Goal: Navigation & Orientation: Understand site structure

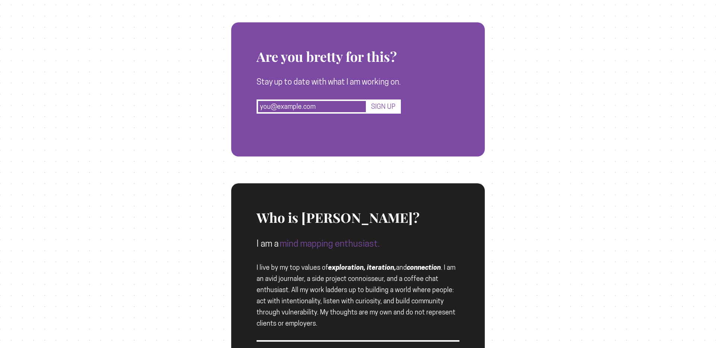
scroll to position [739, 0]
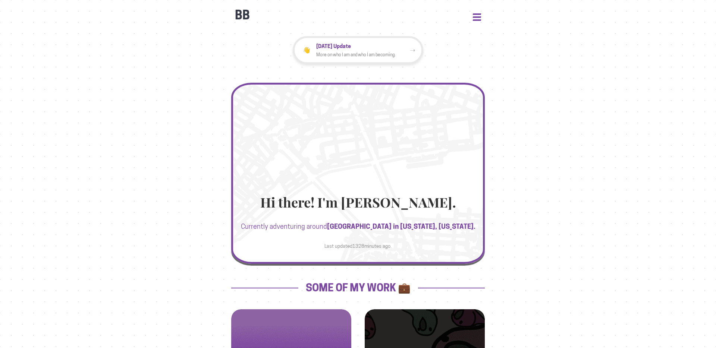
click at [476, 14] on button "Open Menu" at bounding box center [477, 16] width 8 height 7
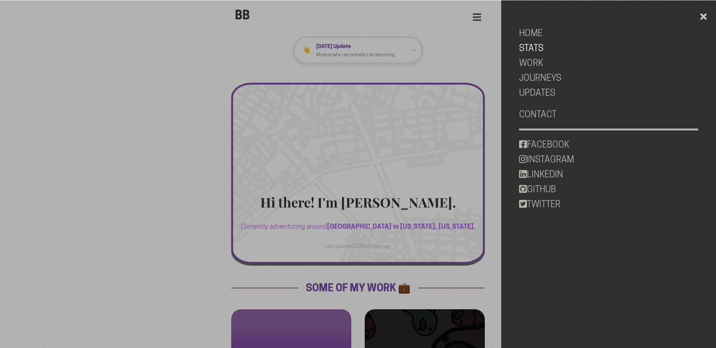
click at [529, 45] on link "STATS" at bounding box center [608, 48] width 179 height 15
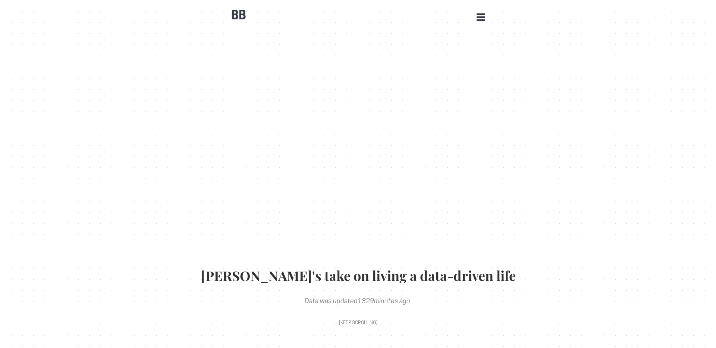
click at [483, 19] on button "Open Menu" at bounding box center [481, 16] width 8 height 7
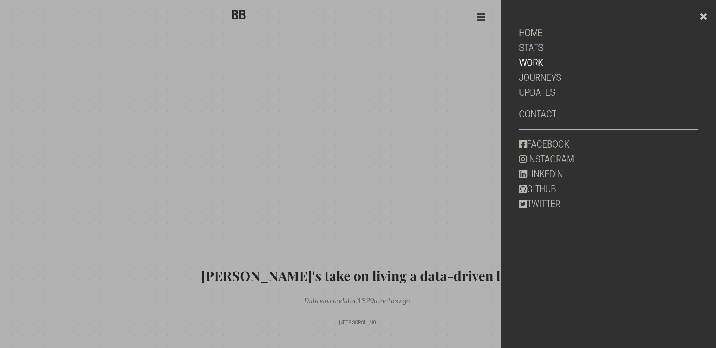
click at [526, 62] on link "WORK" at bounding box center [608, 63] width 179 height 15
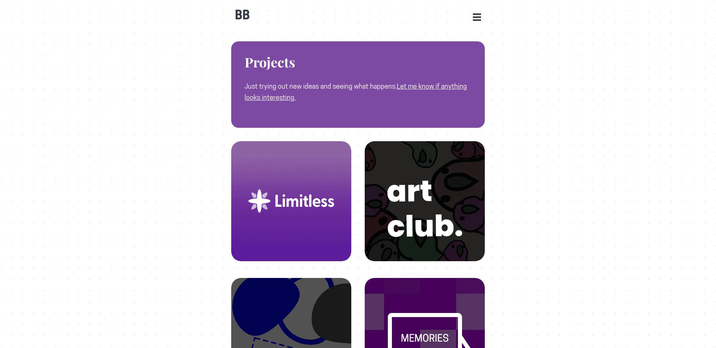
click at [472, 21] on div "BB Open Menu HOME STATS WORK JOURNEYS UPDATES CONTACT FACEBOOK INSTAGRAM LINKED…" at bounding box center [358, 11] width 254 height 22
click at [479, 17] on button "Open Menu" at bounding box center [477, 16] width 8 height 7
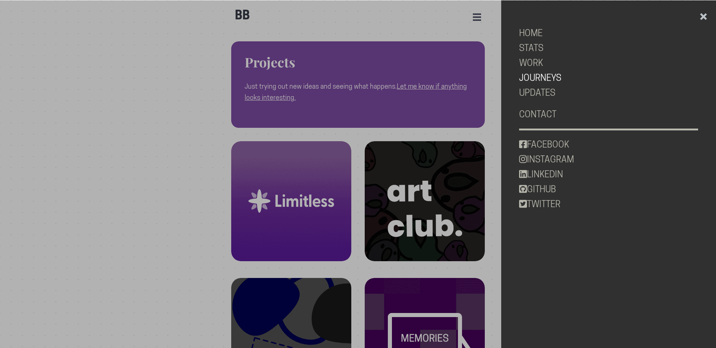
click at [543, 79] on link "JOURNEYS" at bounding box center [608, 78] width 179 height 15
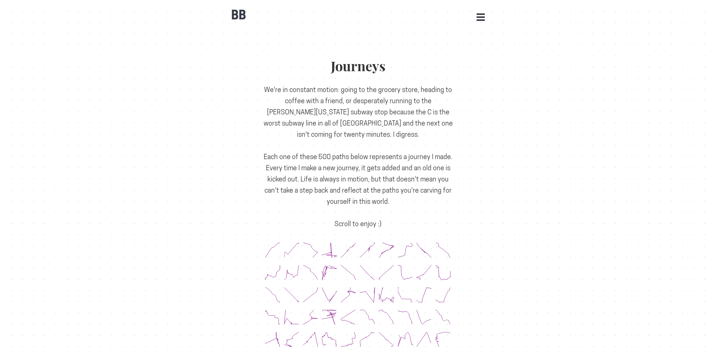
click at [379, 74] on h1 "Journeys" at bounding box center [358, 66] width 190 height 15
click at [373, 118] on p "We're in constant motion: going to the grocery store, heading to coffee with a …" at bounding box center [358, 157] width 190 height 146
click at [481, 19] on button "Open Menu" at bounding box center [481, 16] width 8 height 7
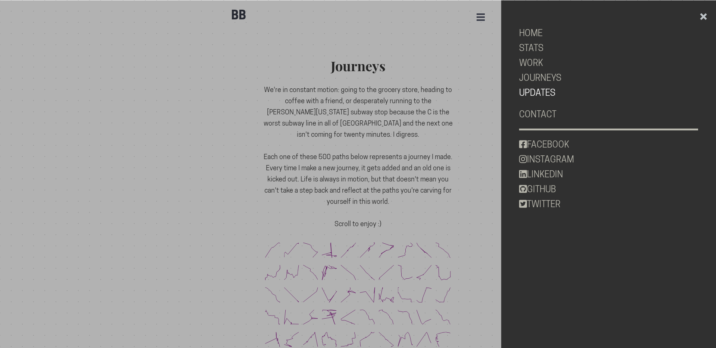
click at [542, 93] on link "UPDATES" at bounding box center [608, 92] width 179 height 15
click at [548, 29] on link "HOME" at bounding box center [608, 33] width 179 height 15
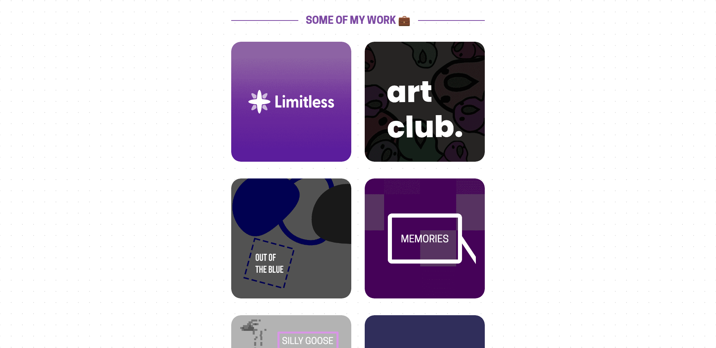
scroll to position [272, 0]
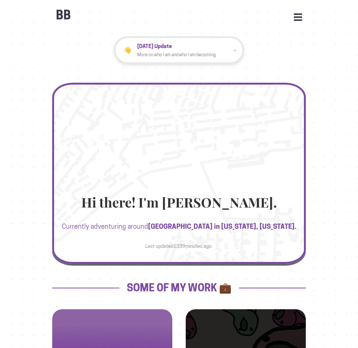
click at [290, 22] on div "BB Open Menu HOME STATS WORK JOURNEYS UPDATES CONTACT FACEBOOK INSTAGRAM LINKED…" at bounding box center [179, 11] width 254 height 22
click at [297, 18] on button "Open Menu" at bounding box center [298, 16] width 8 height 7
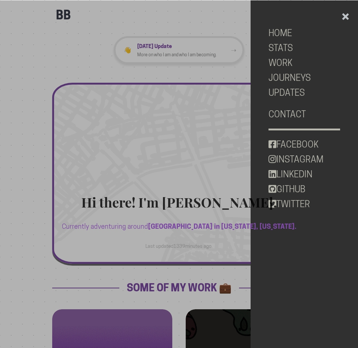
click at [346, 16] on button "Close Menu" at bounding box center [345, 14] width 9 height 9
